Goal: Register for event/course

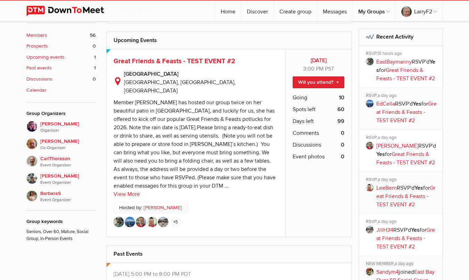
scroll to position [264, 0]
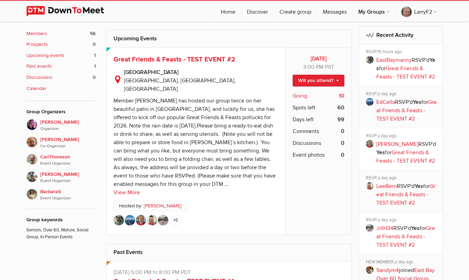
click at [302, 95] on span "Going" at bounding box center [299, 96] width 15 height 8
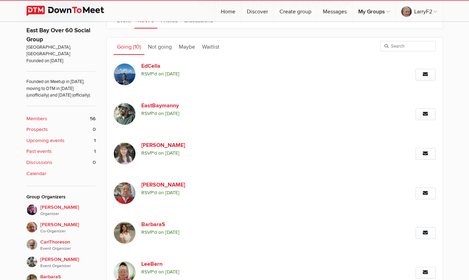
scroll to position [179, 0]
